Goal: Task Accomplishment & Management: Use online tool/utility

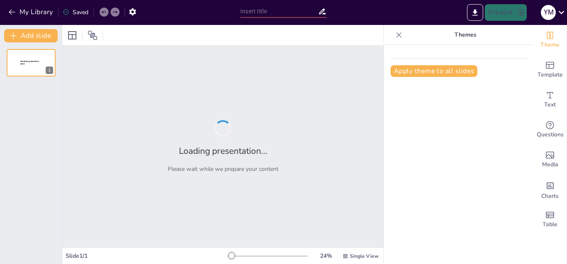
type input "Estrategias de Educación Financiera a Través de Inteligencia Artificial"
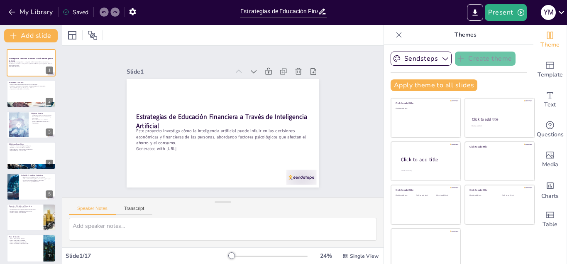
checkbox input "true"
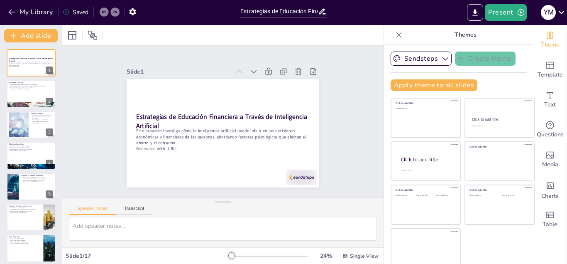
checkbox input "true"
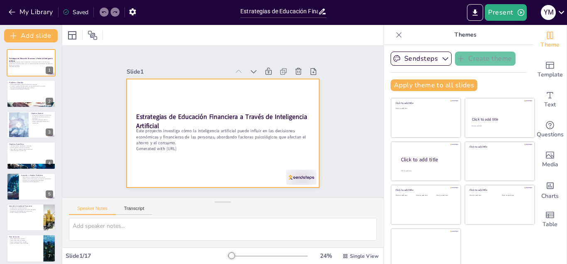
checkbox input "true"
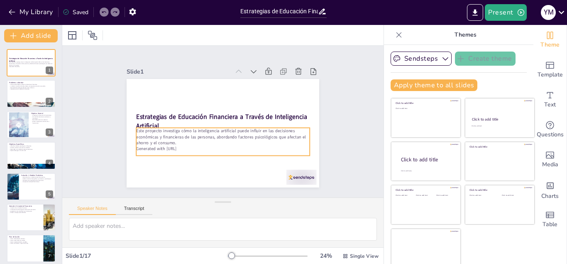
checkbox input "true"
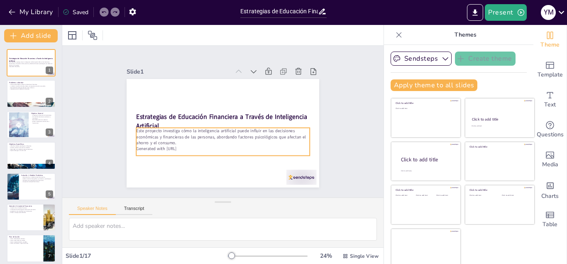
checkbox input "true"
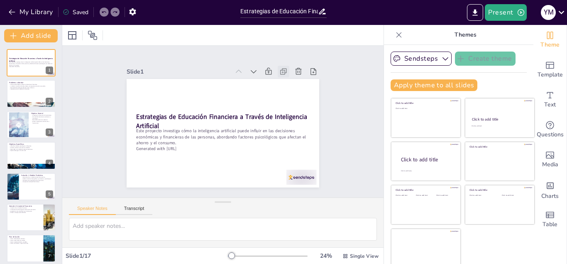
checkbox input "true"
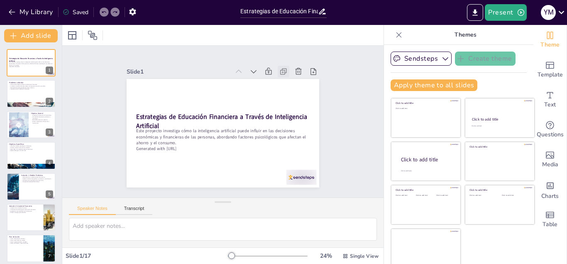
checkbox input "true"
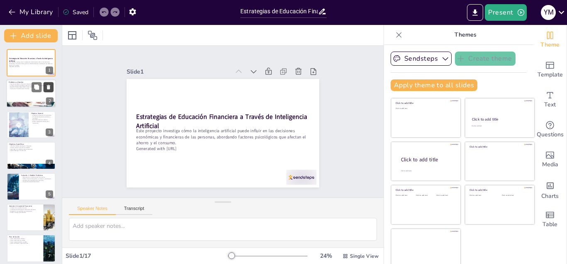
checkbox input "true"
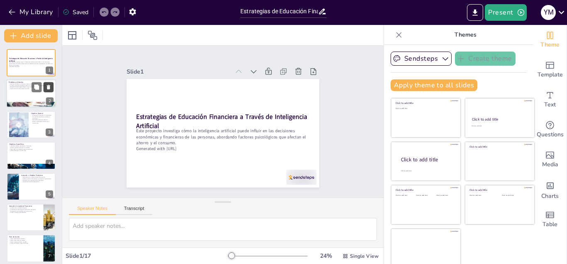
checkbox input "true"
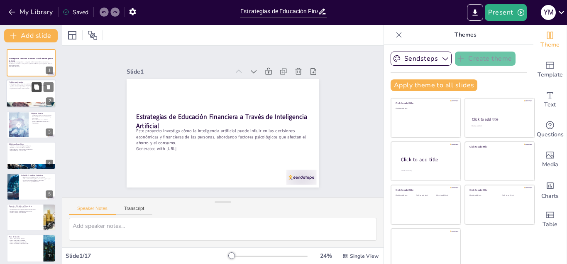
click at [37, 87] on icon at bounding box center [36, 87] width 5 height 5
type textarea "Los factores psicológicos juegan un papel crucial en cómo las personas toman de…"
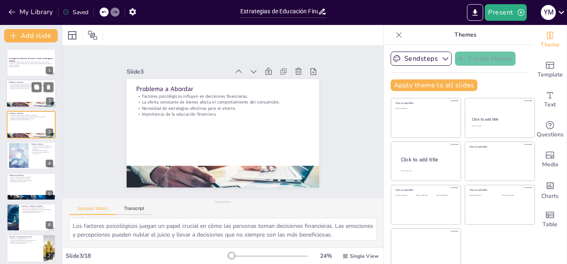
checkbox input "true"
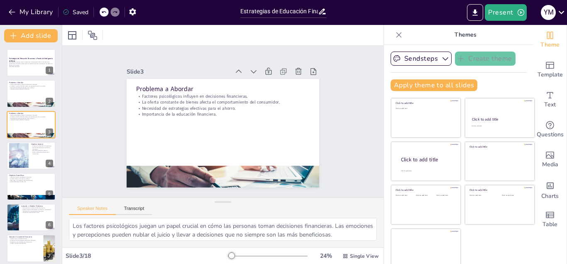
checkbox input "true"
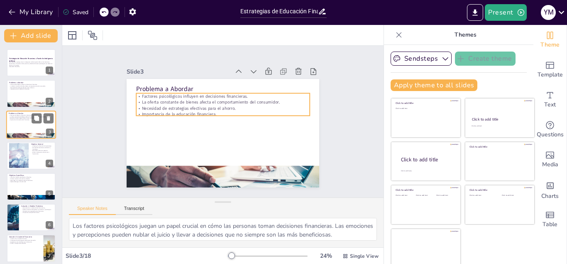
checkbox input "true"
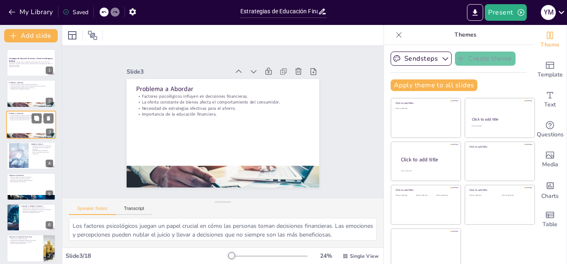
checkbox input "true"
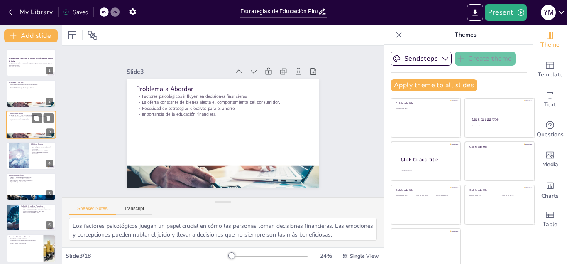
checkbox input "true"
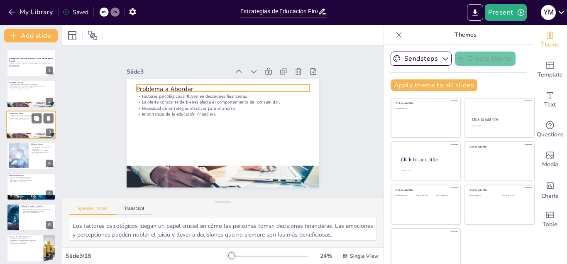
checkbox input "true"
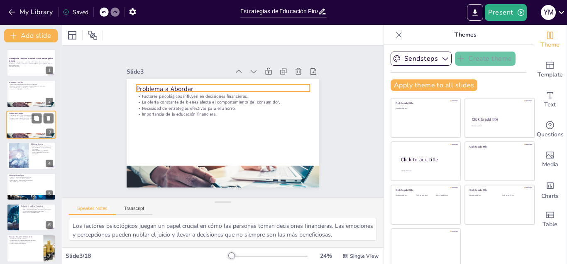
click at [28, 121] on div at bounding box center [31, 124] width 50 height 28
checkbox input "true"
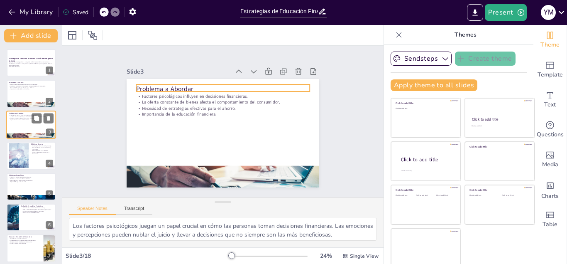
checkbox input "true"
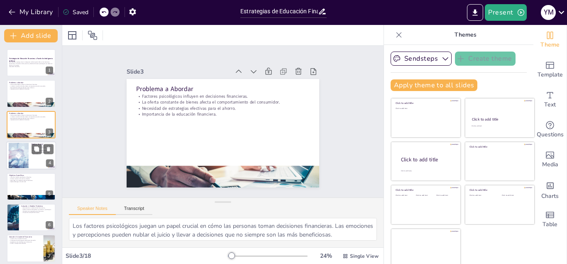
checkbox input "true"
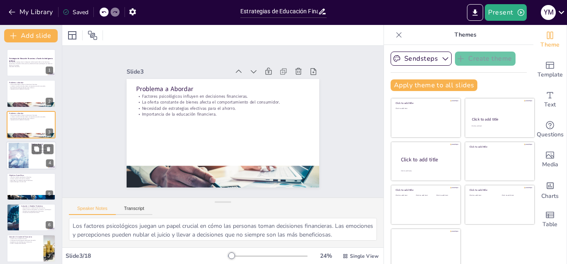
checkbox input "true"
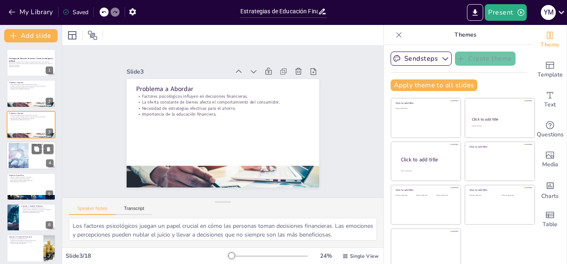
click at [32, 154] on div at bounding box center [31, 155] width 50 height 28
type textarea "La investigación sobre la influencia de la psicología es crucial para entender …"
checkbox input "true"
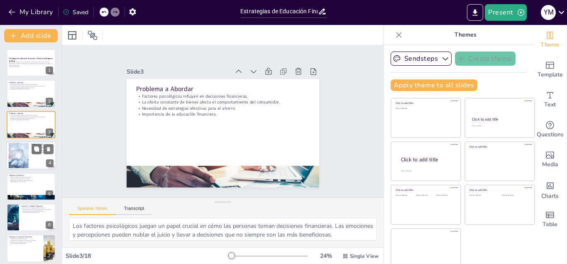
checkbox input "true"
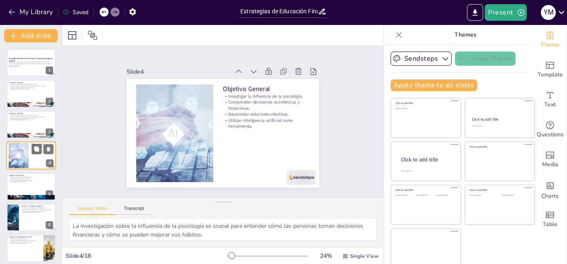
scroll to position [2, 0]
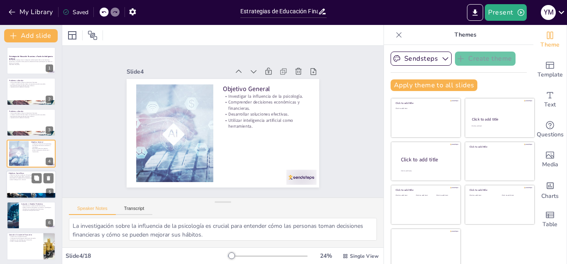
checkbox input "true"
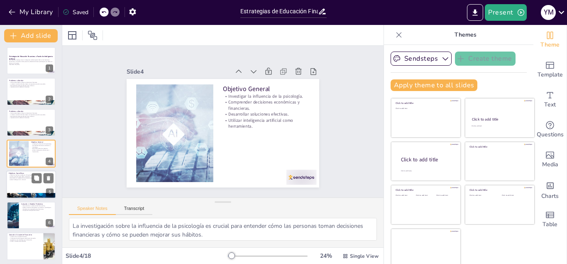
checkbox input "true"
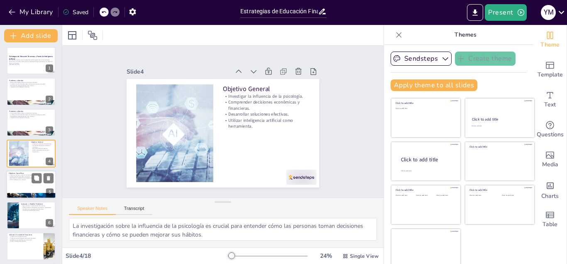
checkbox input "true"
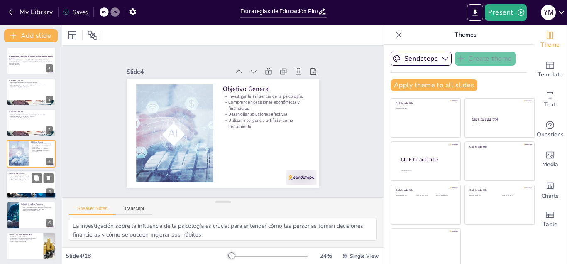
checkbox input "true"
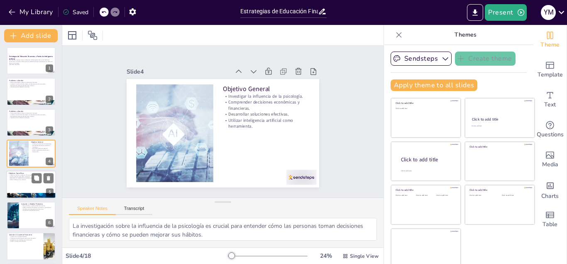
click at [29, 178] on p "Desarrollar un modelo de toma de decisiones." at bounding box center [31, 178] width 45 height 2
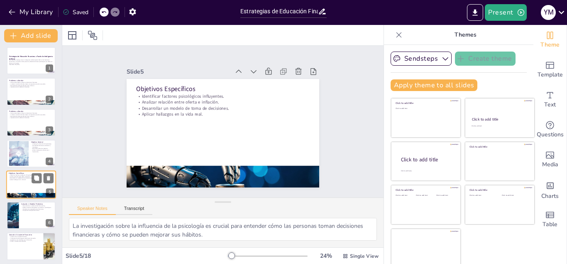
type textarea "Identificar los factores psicológicos que influyen en el ahorro y el consumo es…"
checkbox input "true"
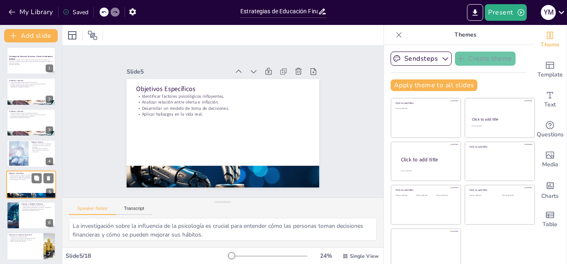
checkbox input "true"
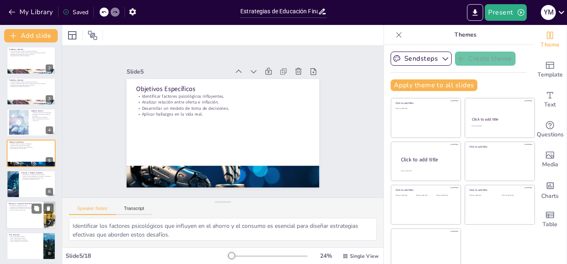
checkbox input "true"
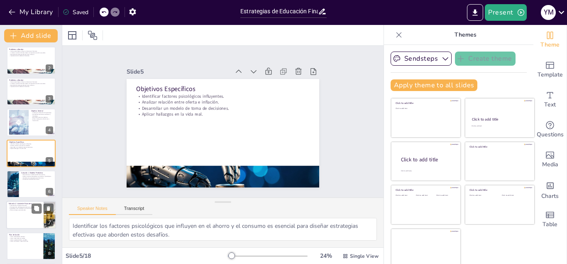
checkbox input "true"
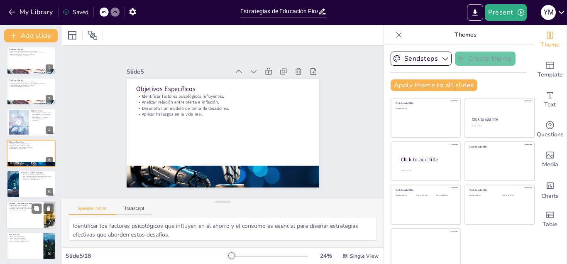
click at [28, 215] on div at bounding box center [31, 215] width 50 height 28
type textarea "La creación de un chatbot financiero es una forma innovadora de ofrecer asesora…"
checkbox input "true"
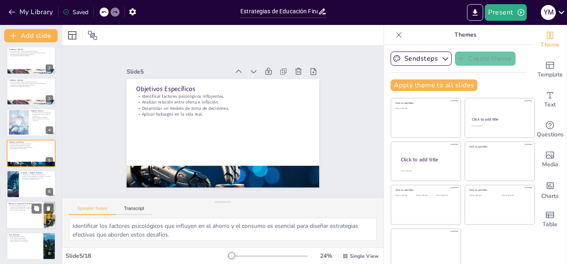
checkbox input "true"
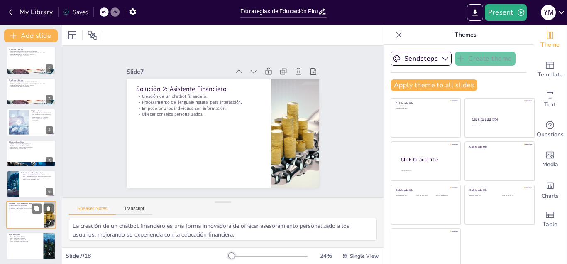
scroll to position [95, 0]
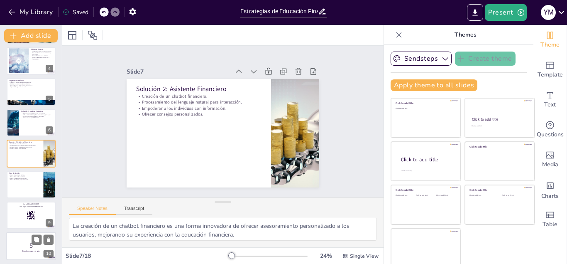
checkbox input "true"
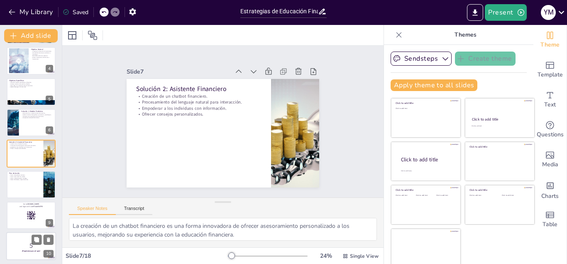
checkbox input "true"
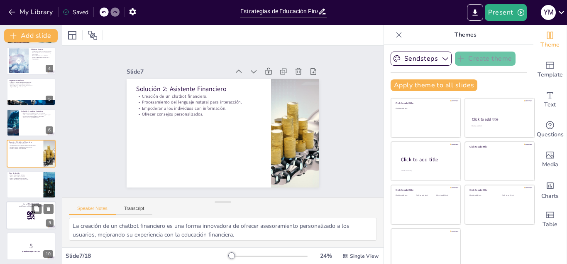
checkbox input "true"
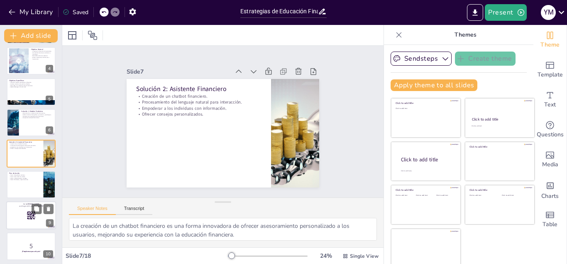
checkbox input "true"
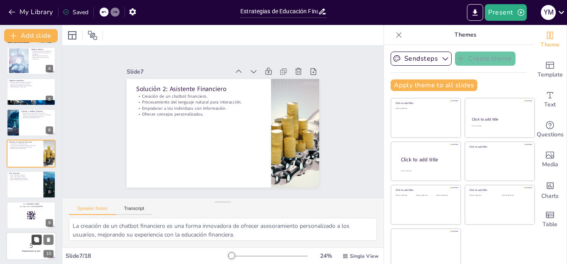
checkbox input "true"
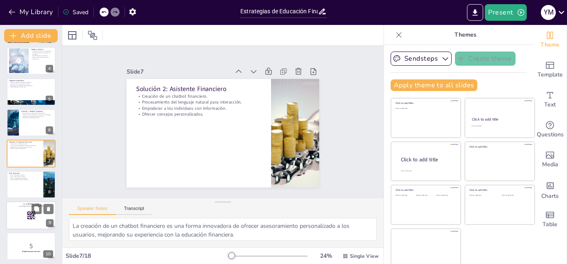
checkbox input "true"
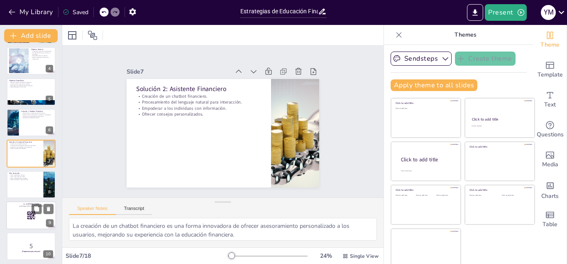
click at [28, 216] on rect at bounding box center [28, 216] width 0 height 0
checkbox input "true"
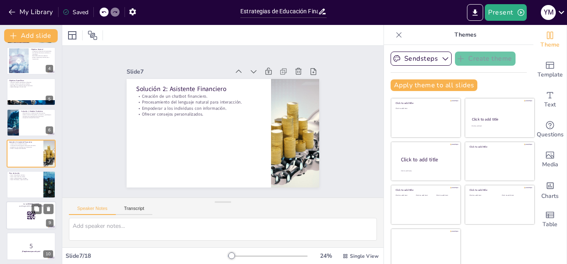
checkbox input "true"
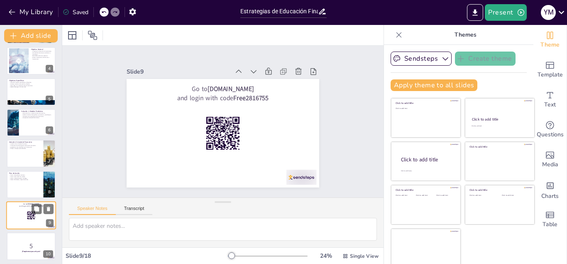
scroll to position [157, 0]
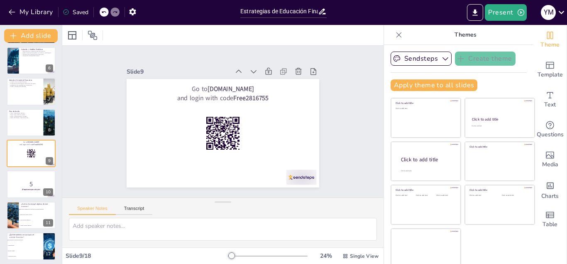
checkbox input "true"
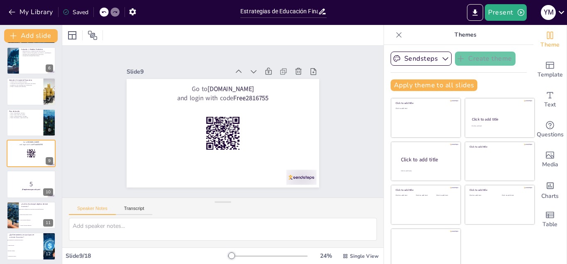
checkbox input "true"
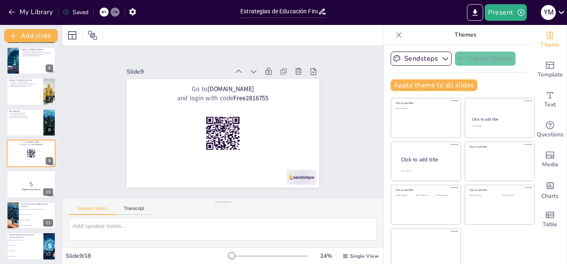
checkbox input "true"
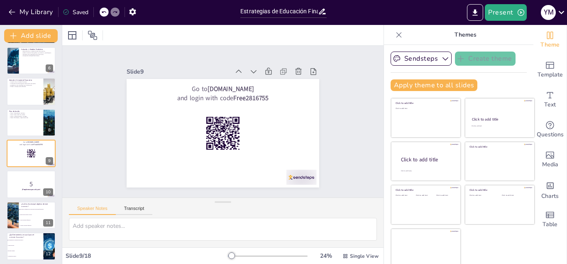
checkbox input "true"
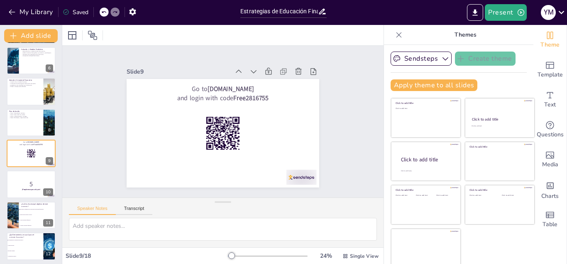
checkbox input "true"
click at [15, 180] on p "5" at bounding box center [31, 183] width 45 height 9
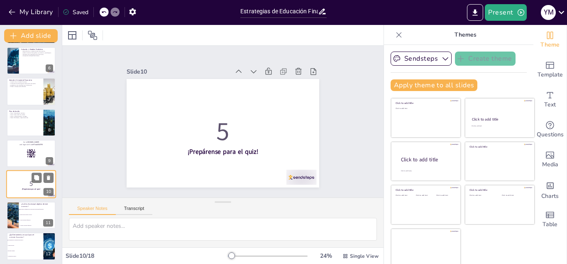
scroll to position [188, 0]
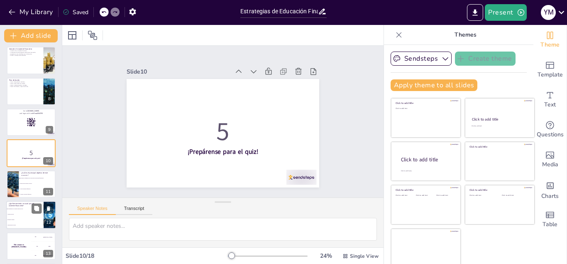
click at [28, 209] on li "Procesamiento del lenguaje natural (NLP)." at bounding box center [24, 208] width 37 height 5
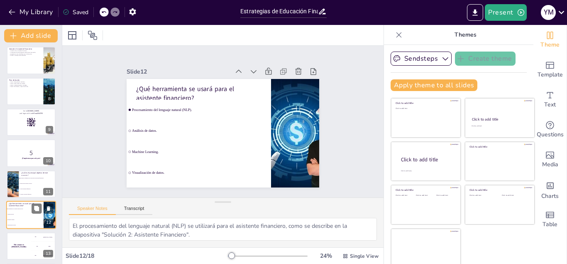
scroll to position [249, 0]
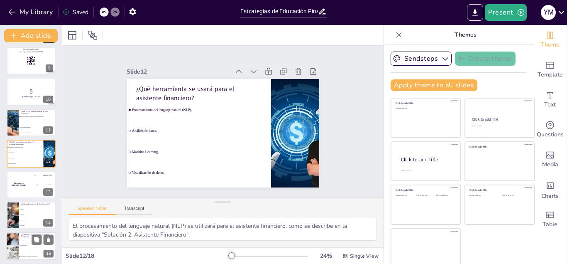
click at [31, 241] on li "Datos demográficos." at bounding box center [37, 240] width 37 height 5
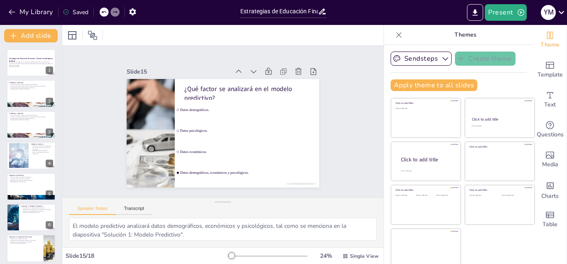
scroll to position [4, 0]
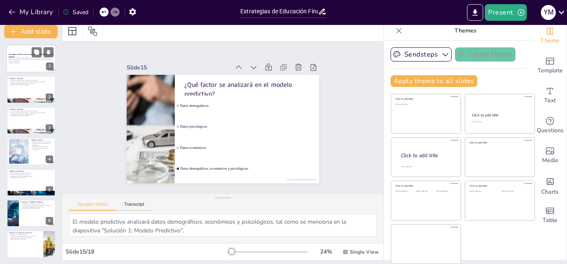
click at [29, 56] on p "Estrategias de Educación Financiera a Través de Inteligencia Artificial" at bounding box center [31, 55] width 45 height 5
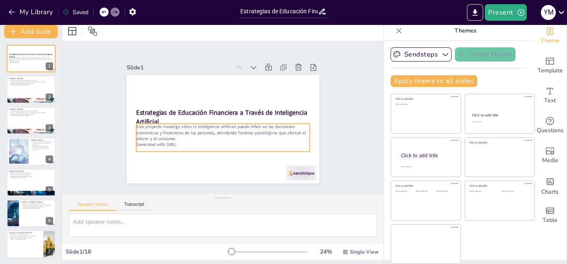
click at [152, 125] on p "Este proyecto investiga cómo la inteligencia artificial puede influir en las de…" at bounding box center [223, 132] width 174 height 18
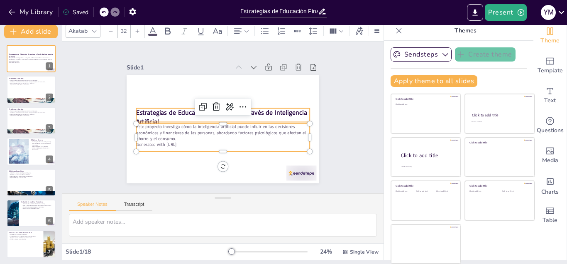
click at [152, 116] on p "Estrategias de Educación Financiera a Través de Inteligencia Artificial" at bounding box center [223, 117] width 174 height 36
click at [152, 116] on p "Estrategias de Educación Financiera a Través de Inteligencia Artificial" at bounding box center [223, 117] width 174 height 18
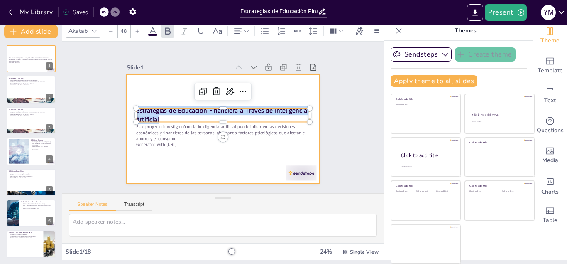
click at [158, 155] on div at bounding box center [223, 129] width 193 height 108
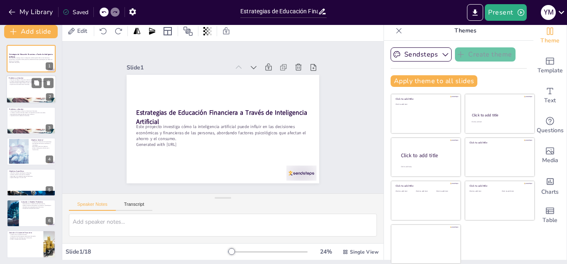
click at [33, 88] on div at bounding box center [31, 90] width 50 height 28
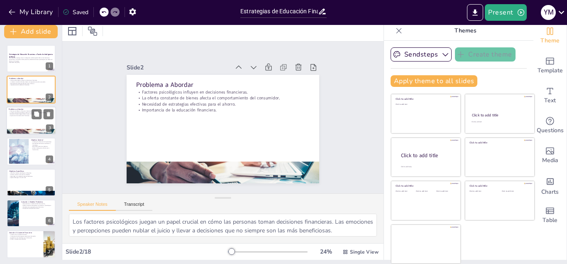
click at [25, 120] on div at bounding box center [31, 120] width 50 height 28
click at [12, 7] on button "My Library" at bounding box center [31, 11] width 50 height 13
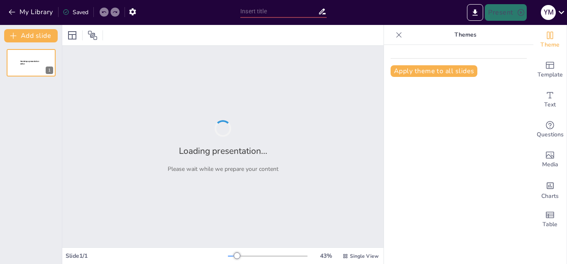
type input "Impacto de la Psicología en las Decisiones Financieras: Un Enfoque Innovador"
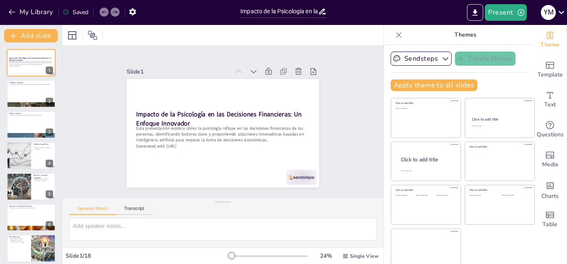
checkbox input "true"
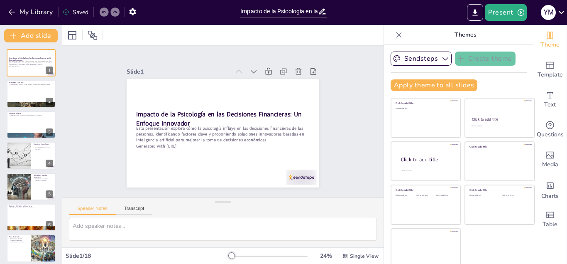
checkbox input "true"
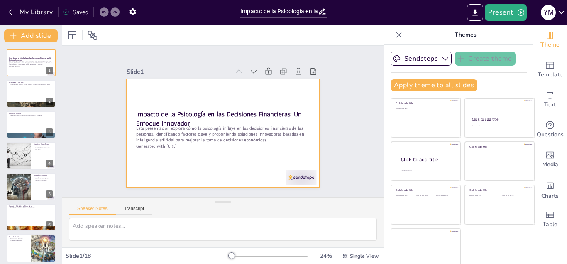
checkbox input "true"
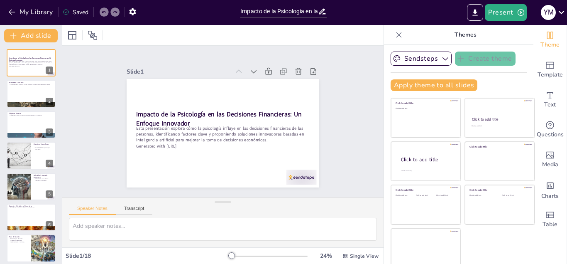
click at [91, 60] on div "Slide 1 Impacto de la Psicología en las Decisiones Financieras: Un Enfoque Inno…" at bounding box center [222, 122] width 321 height 152
checkbox input "true"
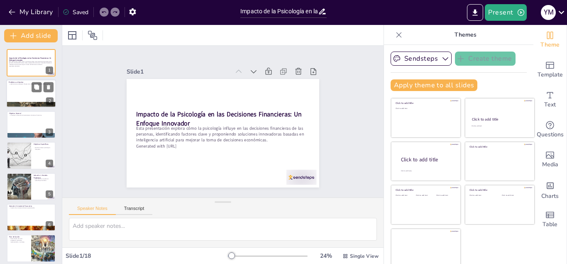
checkbox input "true"
click at [27, 88] on div at bounding box center [31, 94] width 50 height 28
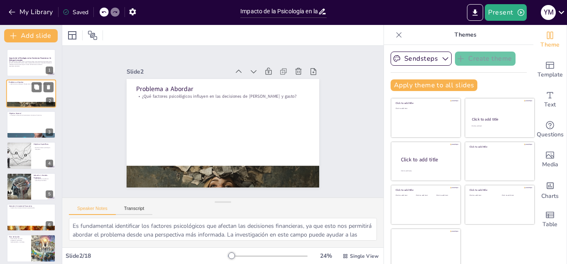
type textarea "Es fundamental identificar los factores psicológicos que afectan las decisiones…"
checkbox input "true"
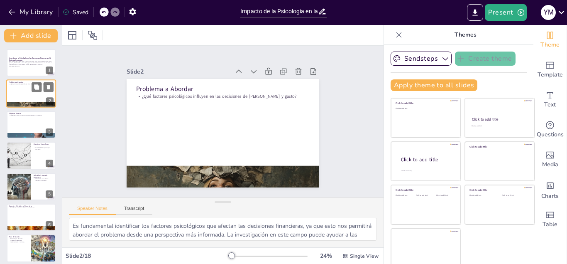
checkbox input "true"
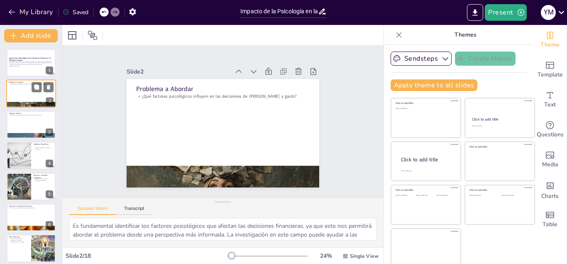
checkbox input "true"
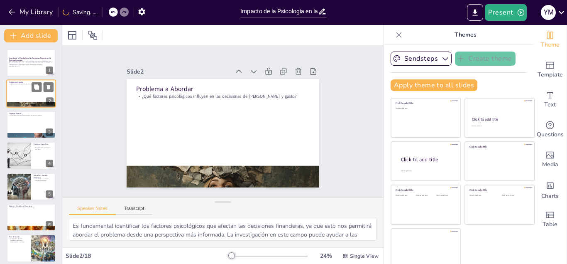
checkbox input "true"
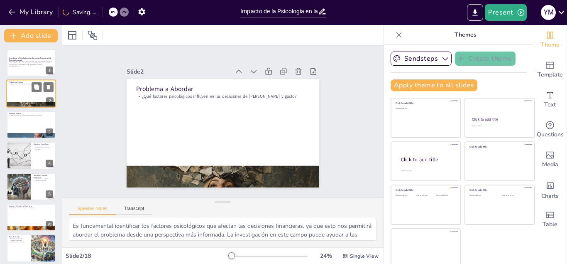
checkbox input "true"
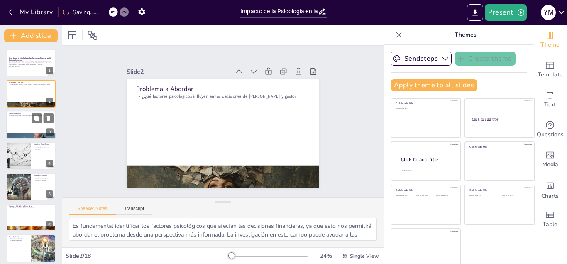
checkbox input "true"
click at [21, 122] on div at bounding box center [31, 124] width 50 height 28
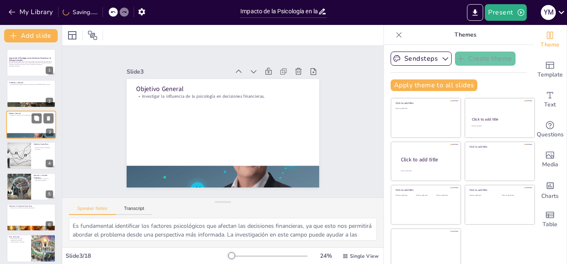
type textarea "La investigación es clave para entender cómo la psicología impacta en las decis…"
checkbox input "true"
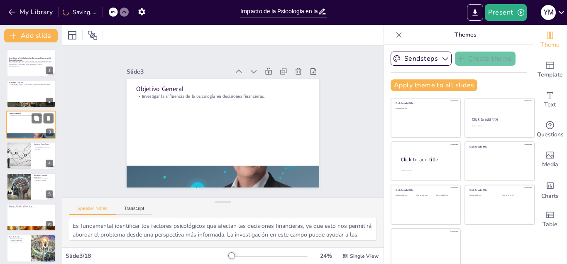
checkbox input "true"
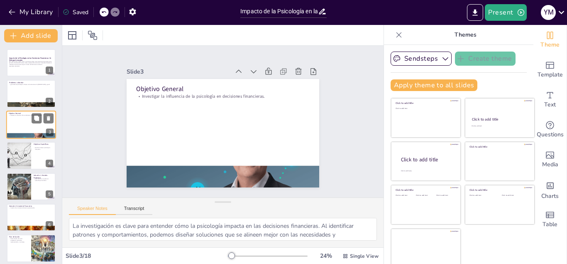
checkbox input "true"
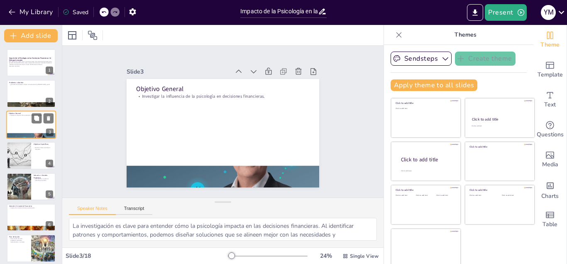
checkbox input "true"
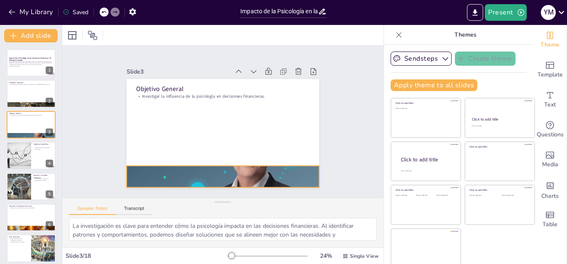
checkbox input "true"
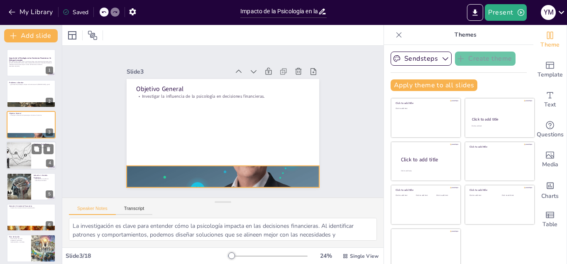
checkbox input "true"
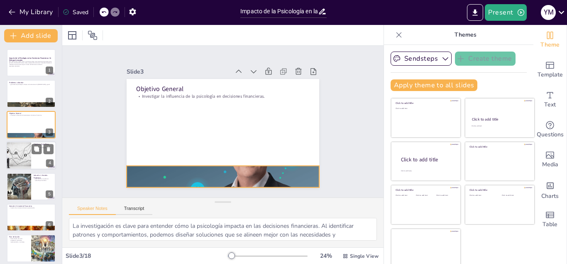
click at [25, 147] on div at bounding box center [18, 155] width 37 height 28
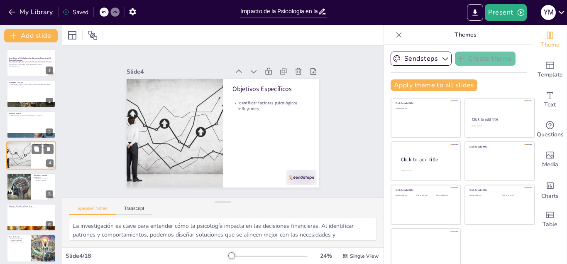
type textarea "Establecer objetivos claros y específicos es fundamental para el éxito de cualq…"
checkbox input "true"
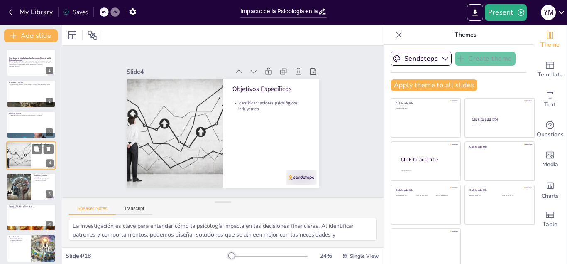
checkbox input "true"
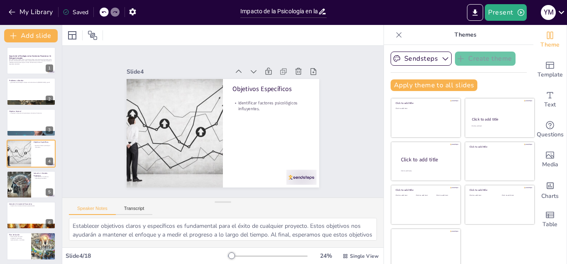
checkbox input "true"
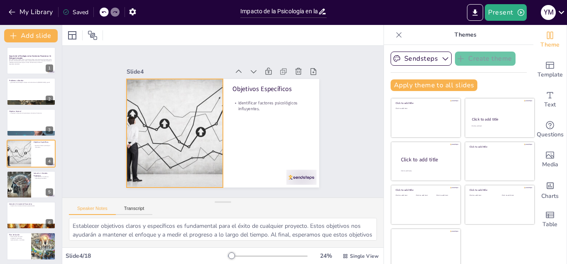
checkbox input "true"
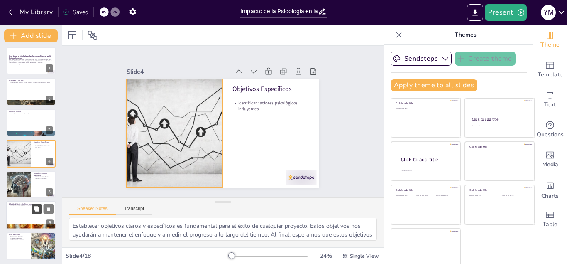
checkbox input "true"
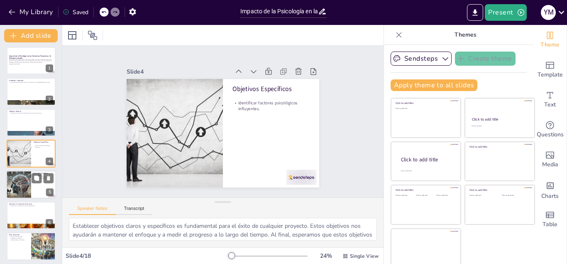
checkbox input "true"
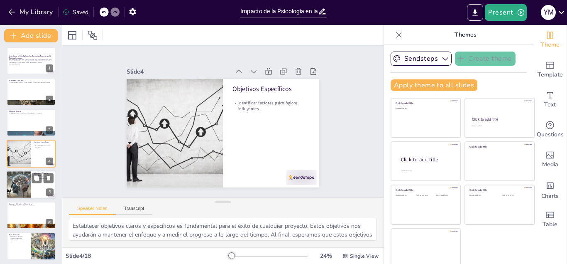
click at [27, 186] on div at bounding box center [19, 184] width 28 height 28
type textarea "La implementación de un modelo predictivo puede revolucionar la forma en que la…"
checkbox input "true"
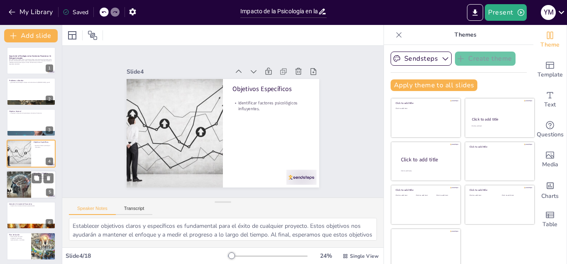
checkbox input "true"
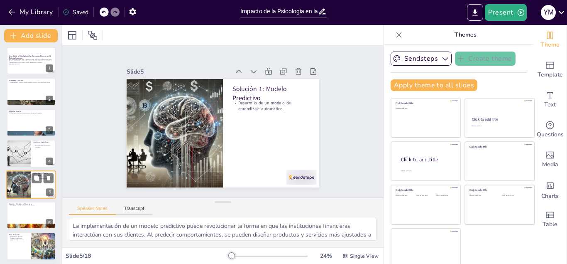
scroll to position [33, 0]
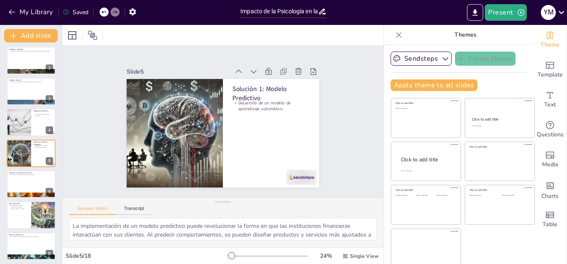
checkbox input "true"
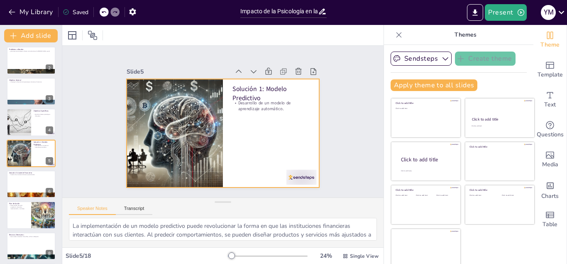
checkbox input "true"
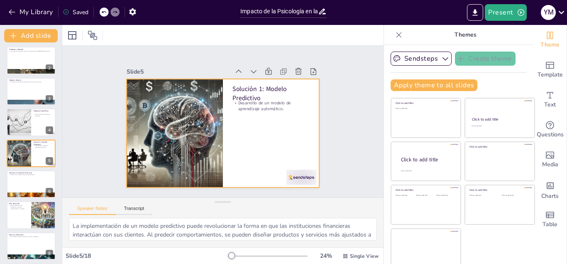
checkbox input "true"
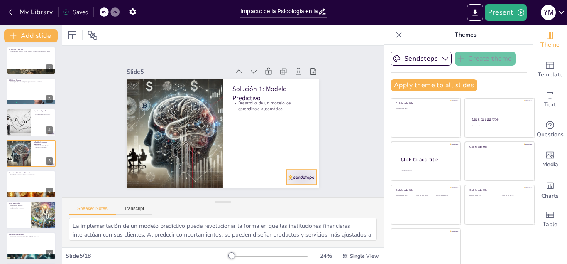
checkbox input "true"
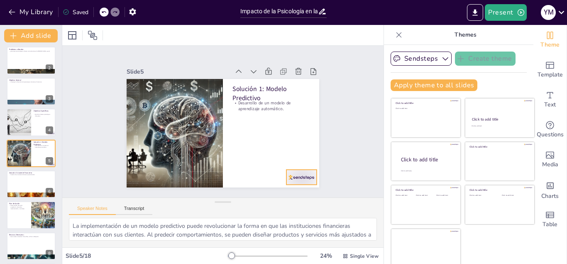
checkbox input "true"
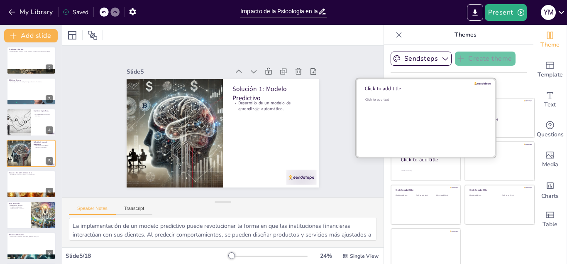
checkbox input "true"
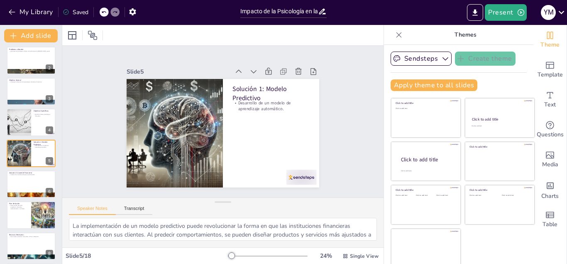
checkbox input "true"
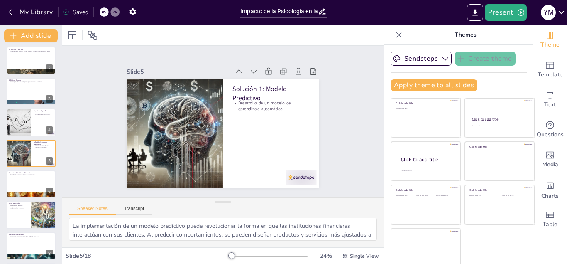
checkbox input "true"
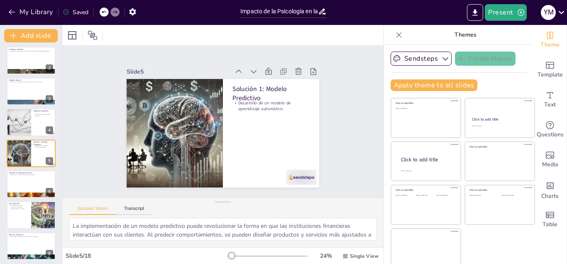
checkbox input "true"
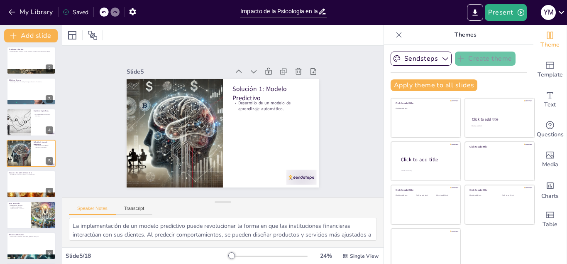
checkbox input "true"
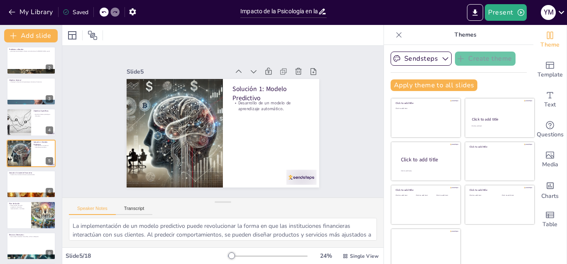
checkbox input "true"
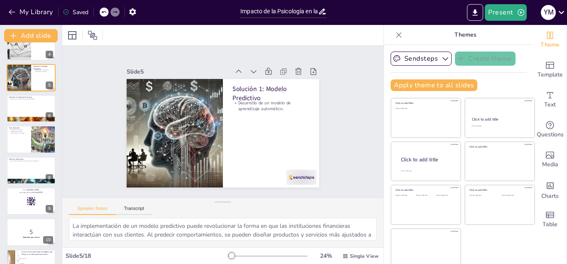
scroll to position [117, 0]
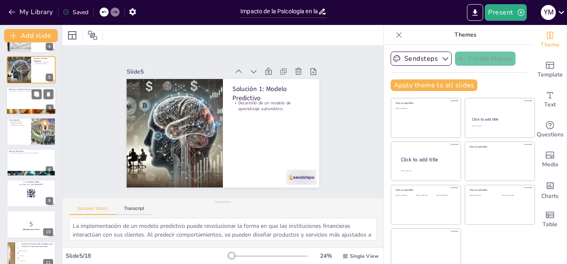
checkbox input "true"
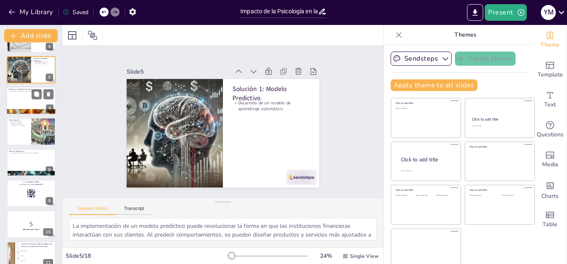
click at [25, 96] on div at bounding box center [31, 100] width 50 height 28
type textarea "La incorporación de un asistente virtual puede ser un cambio significativo en l…"
checkbox input "true"
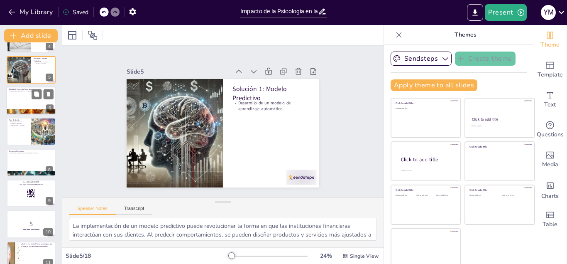
checkbox input "true"
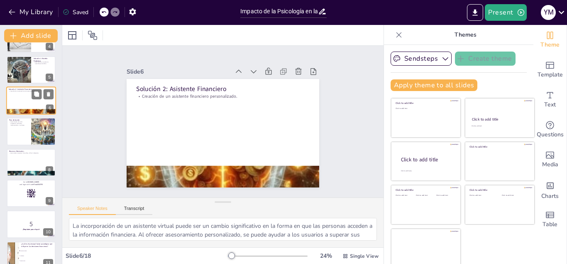
checkbox input "true"
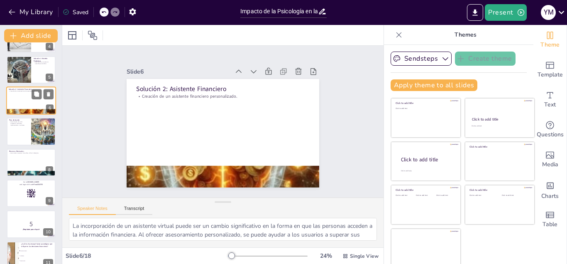
scroll to position [64, 0]
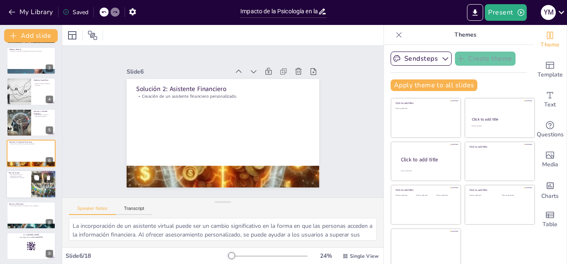
checkbox input "true"
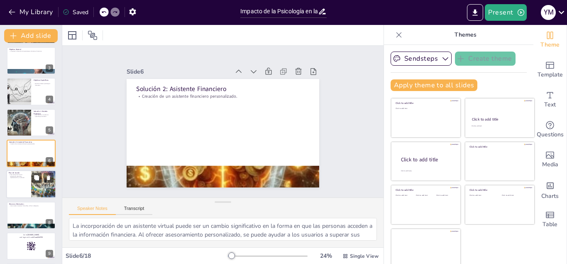
checkbox input "true"
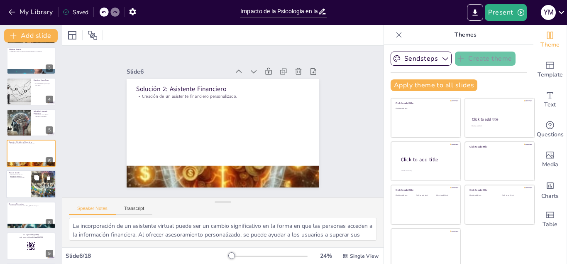
checkbox input "true"
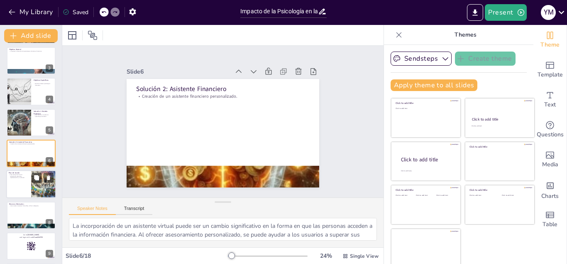
click at [25, 178] on p "Fases del plan de acción: recopilación, desarrollo, implementación y monitoreo." at bounding box center [19, 176] width 20 height 5
type textarea "Un plan de acción bien estructurado es esencial para el éxito de cualquier proy…"
checkbox input "true"
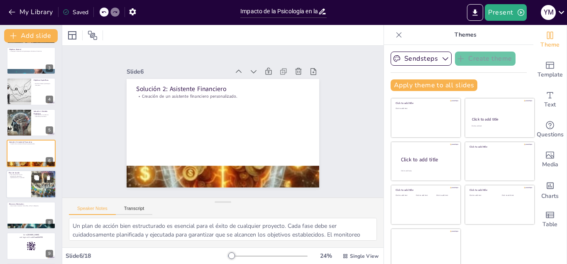
checkbox input "true"
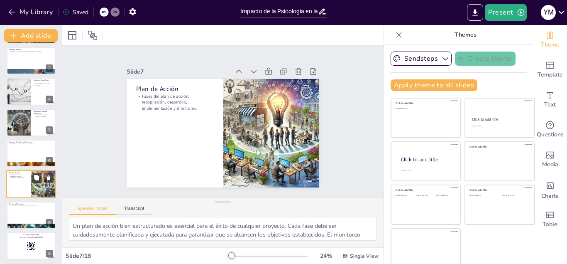
scroll to position [95, 0]
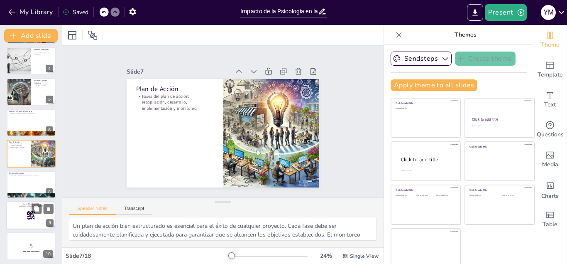
checkbox input "true"
click at [21, 213] on div at bounding box center [31, 215] width 50 height 28
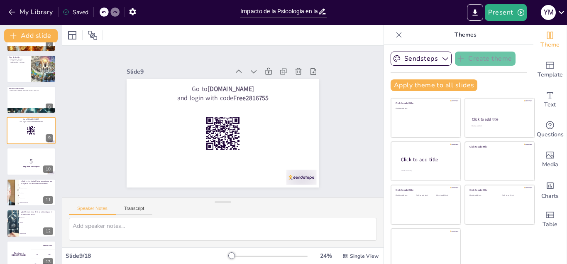
scroll to position [260, 0]
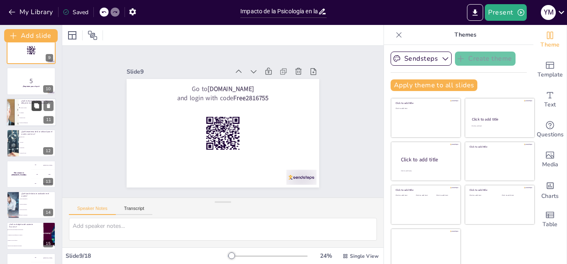
click at [34, 107] on icon at bounding box center [36, 105] width 5 height 5
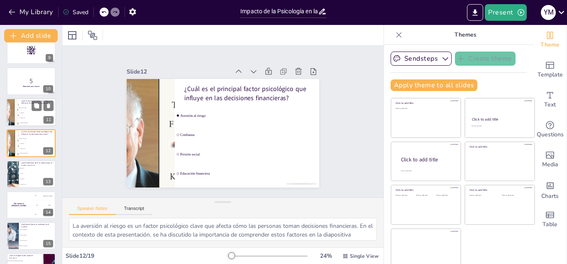
scroll to position [249, 0]
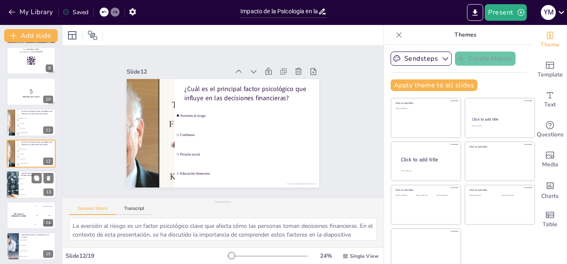
click at [27, 188] on li "Dialogflow" at bounding box center [37, 188] width 37 height 5
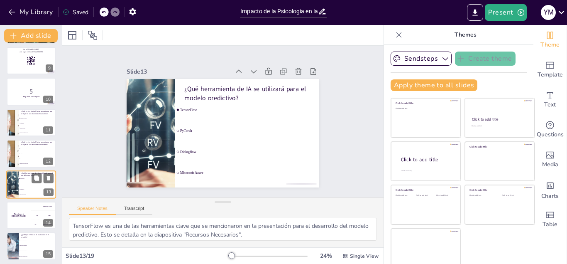
scroll to position [280, 0]
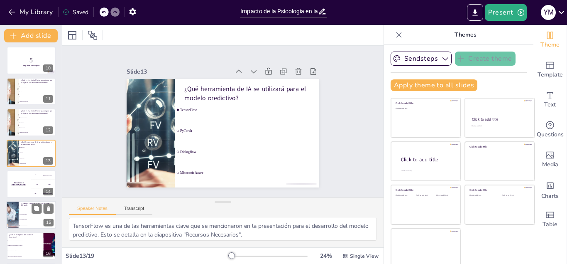
click at [25, 216] on li "Datos económicos" at bounding box center [37, 214] width 37 height 5
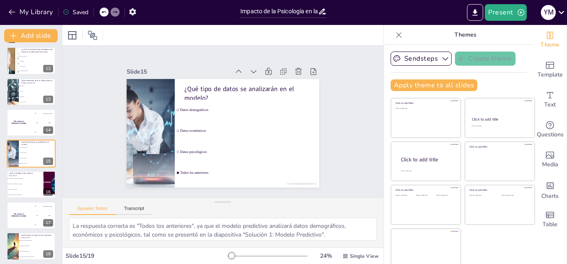
scroll to position [375, 0]
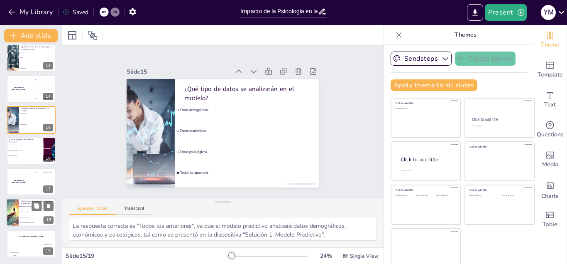
click at [17, 215] on div at bounding box center [12, 213] width 49 height 28
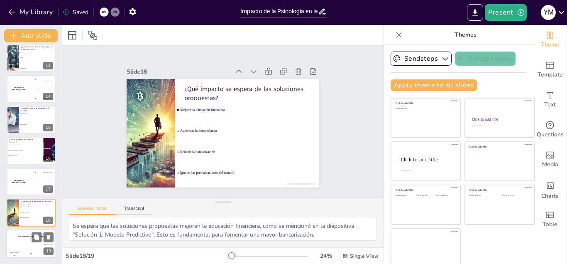
click at [21, 243] on div "Hasan 100" at bounding box center [14, 250] width 17 height 14
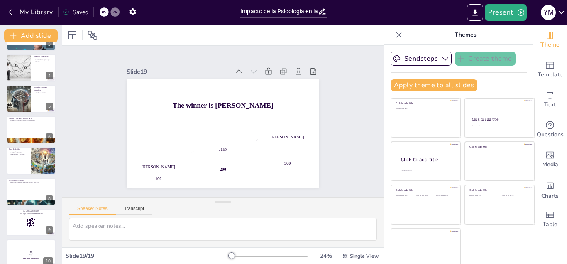
scroll to position [0, 0]
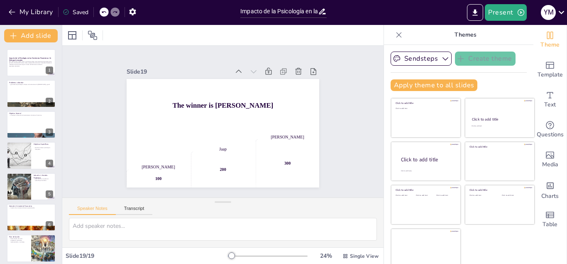
click at [352, 69] on div "Slide 1 Impacto de la Psicología en las Decisiones Financieras: Un Enfoque Inno…" at bounding box center [222, 122] width 321 height 152
click at [78, 11] on div "Saved" at bounding box center [76, 12] width 26 height 8
click at [133, 12] on icon "button" at bounding box center [132, 11] width 9 height 9
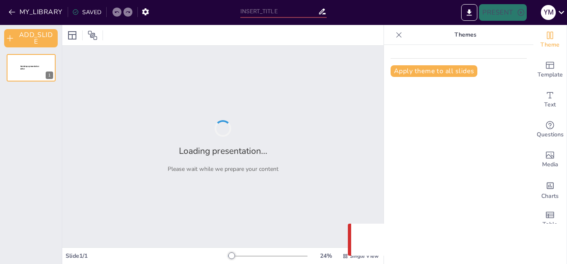
type input "Impacto de la Psicología en las Decisiones Financieras: Un Enfoque Innovador"
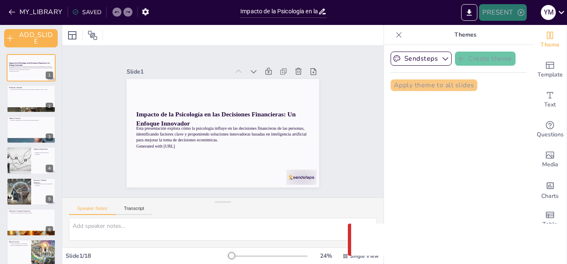
click at [508, 11] on button "PRESENT" at bounding box center [502, 12] width 47 height 17
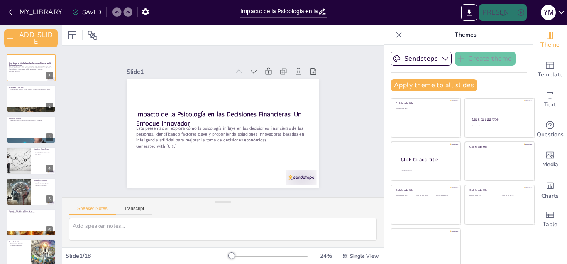
checkbox input "true"
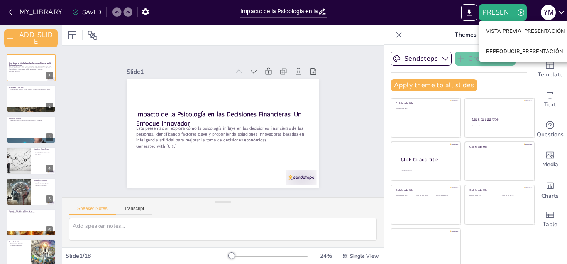
click at [525, 30] on font "VISTA PREVIA_PRESENTACIÓN" at bounding box center [525, 31] width 78 height 6
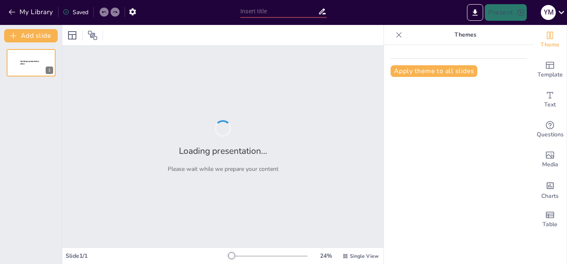
type input "Impacto de la Psicología en las Decisiones Financieras: Un Enfoque Innovador"
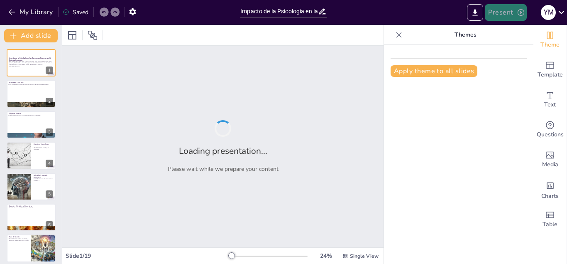
click at [507, 10] on button "Present" at bounding box center [506, 12] width 42 height 17
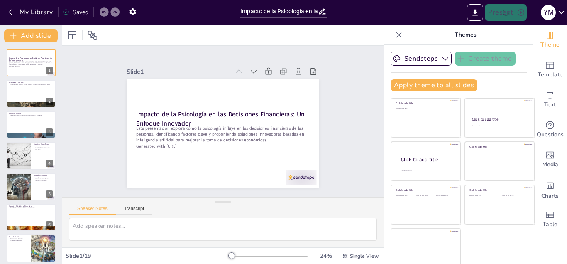
checkbox input "true"
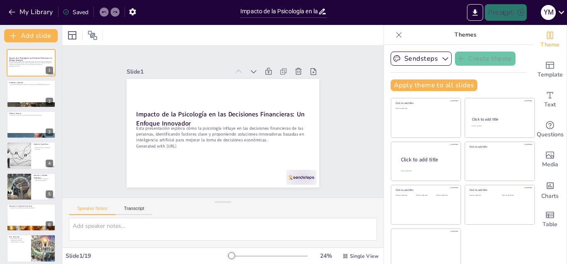
checkbox input "true"
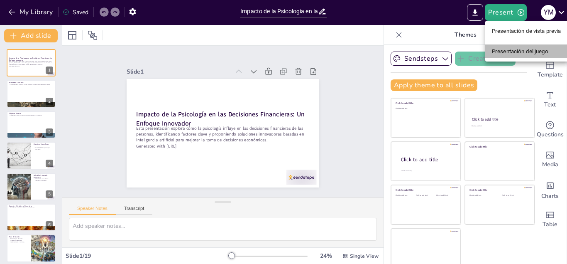
click at [517, 49] on font "Presentación del juego" at bounding box center [520, 51] width 56 height 6
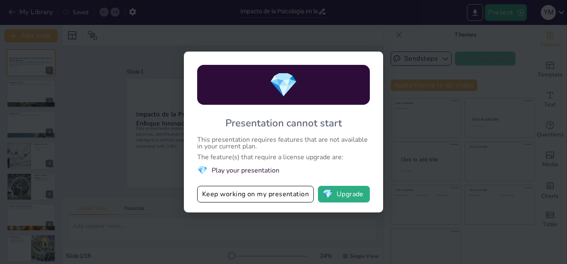
click at [296, 30] on div "💎 Presentation cannot start This presentation requires features that are not av…" at bounding box center [283, 132] width 567 height 264
